Goal: Check status: Check status

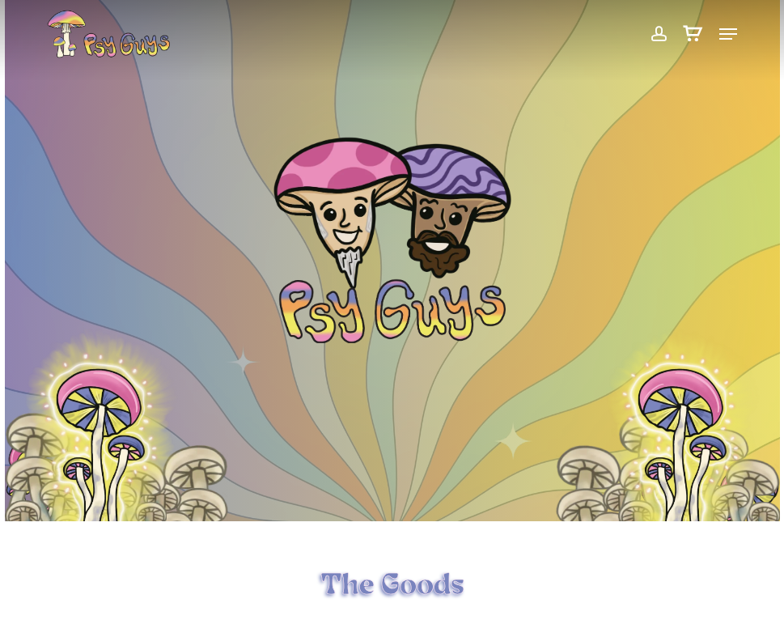
click at [664, 30] on span at bounding box center [658, 34] width 17 height 28
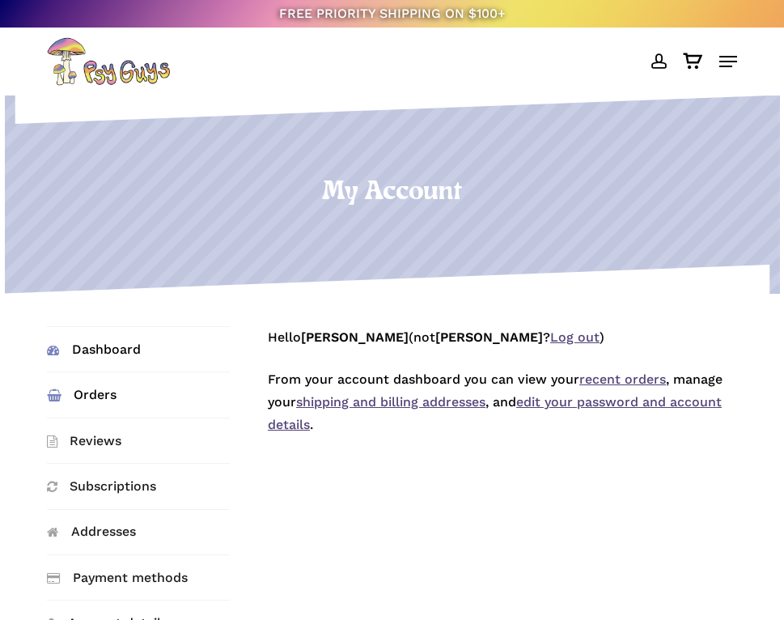
click at [124, 392] on link "Orders" at bounding box center [138, 394] width 183 height 45
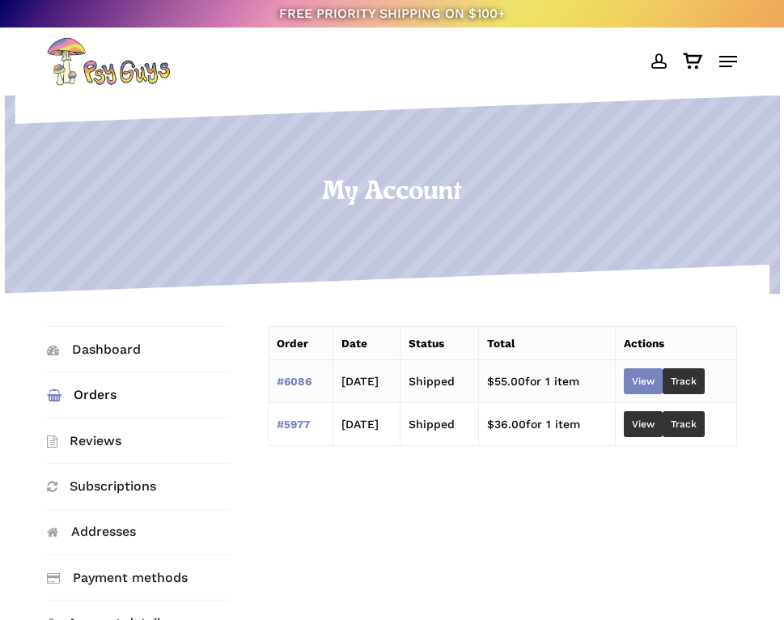
click at [651, 379] on link "View" at bounding box center [643, 381] width 39 height 26
click at [645, 376] on link "View" at bounding box center [643, 381] width 39 height 26
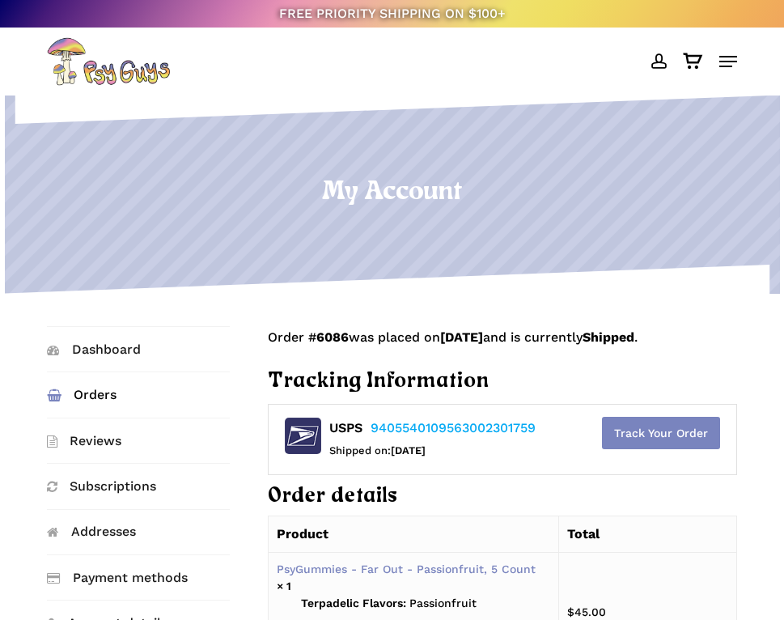
click at [637, 435] on link "Track Your Order" at bounding box center [661, 433] width 118 height 32
